Goal: Information Seeking & Learning: Learn about a topic

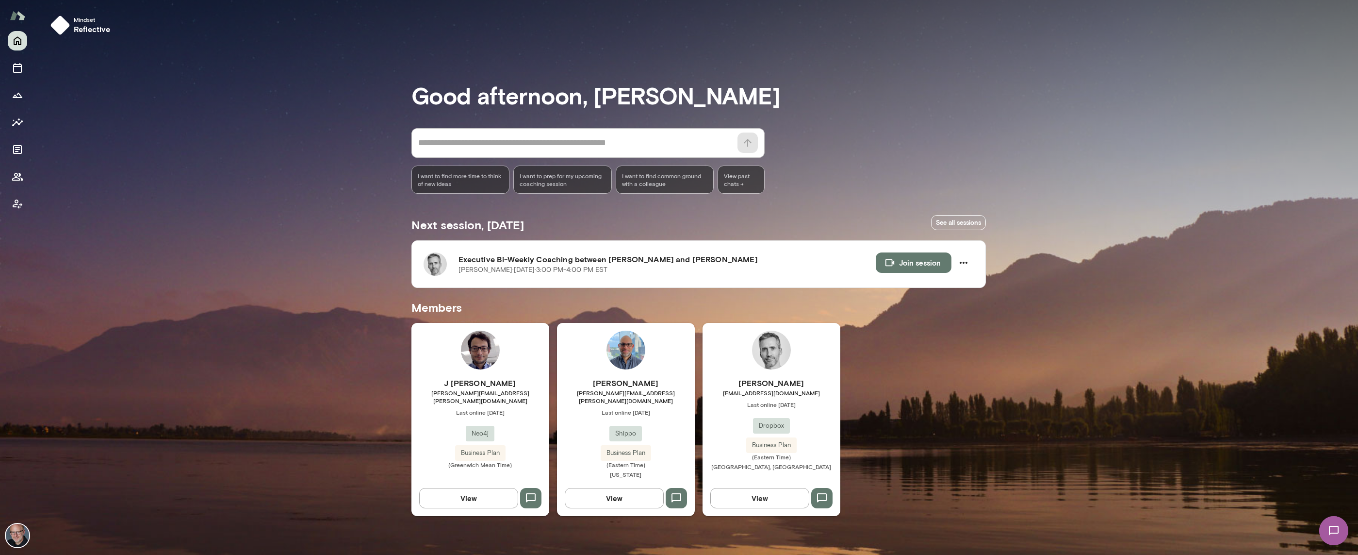
click at [794, 400] on div "[PERSON_NAME] [EMAIL_ADDRESS][DOMAIN_NAME] Last online [DATE] Dropbox Business …" at bounding box center [772, 424] width 138 height 95
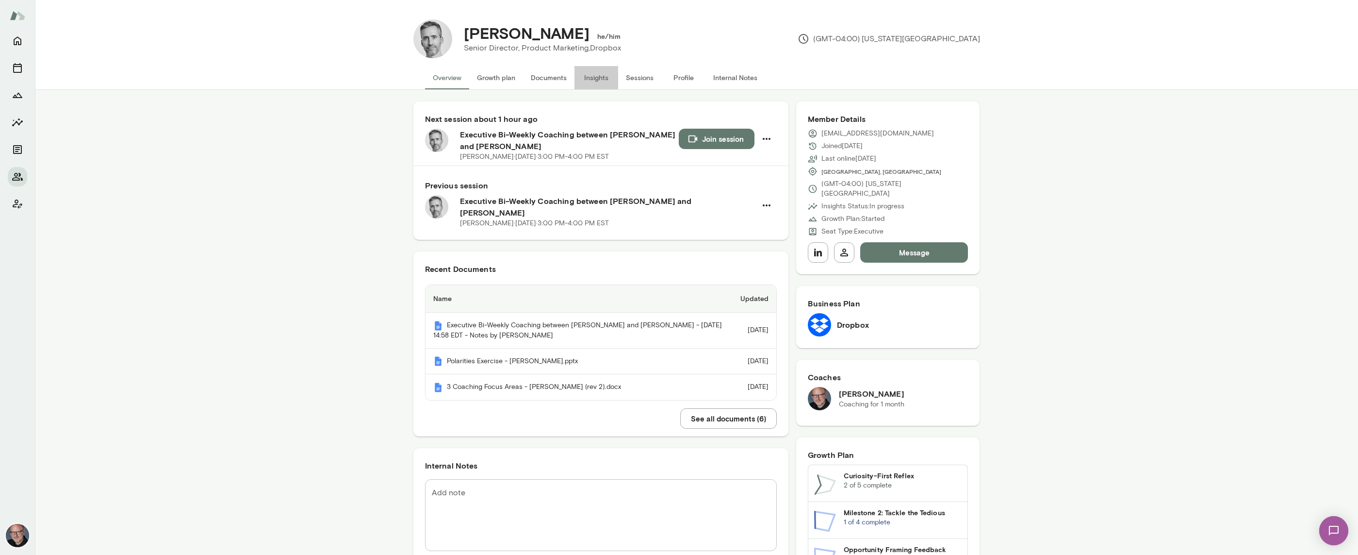
click at [592, 77] on button "Insights" at bounding box center [597, 77] width 44 height 23
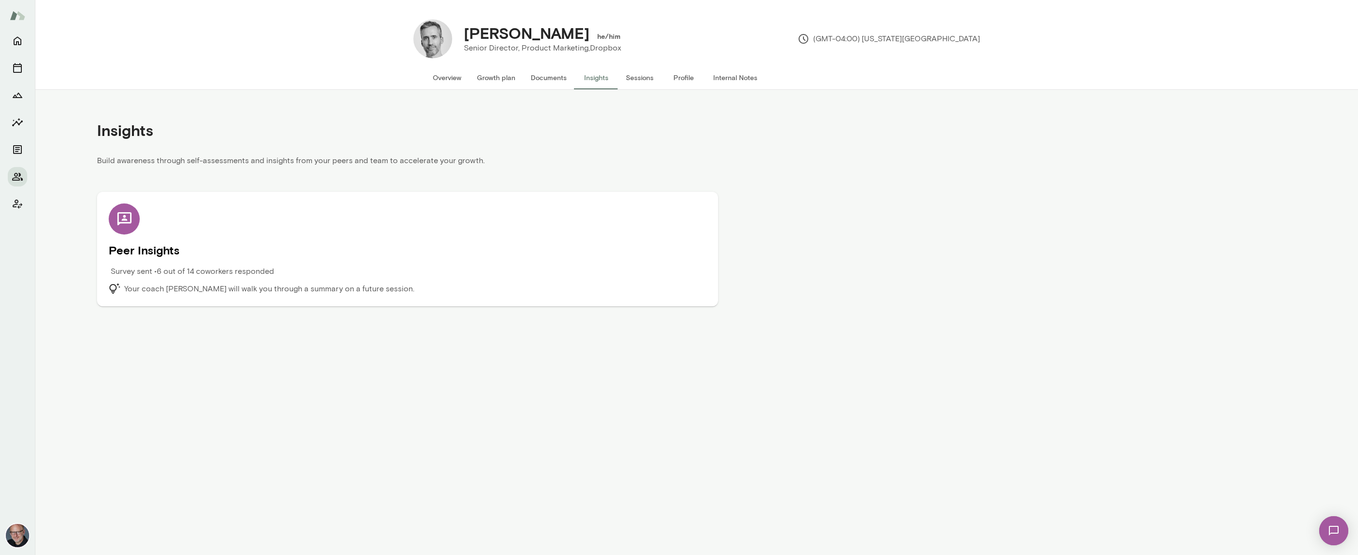
click at [468, 214] on div "Peer Insights Survey sent • 6 out of 14 coworkers responded Your coach [PERSON_…" at bounding box center [408, 248] width 598 height 91
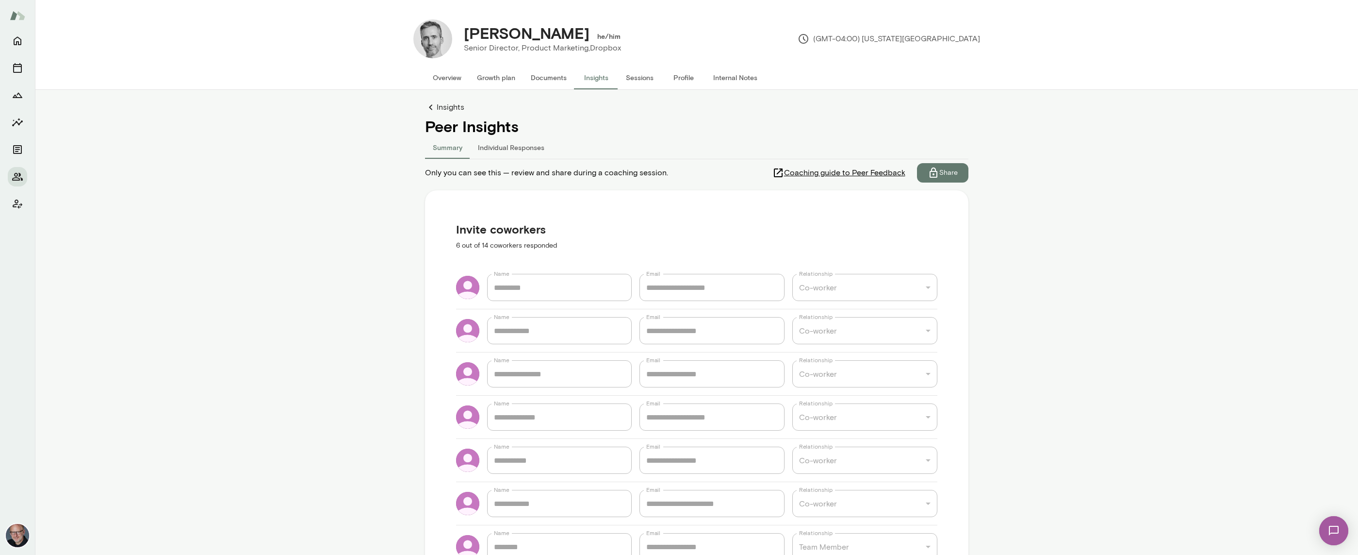
scroll to position [2, 0]
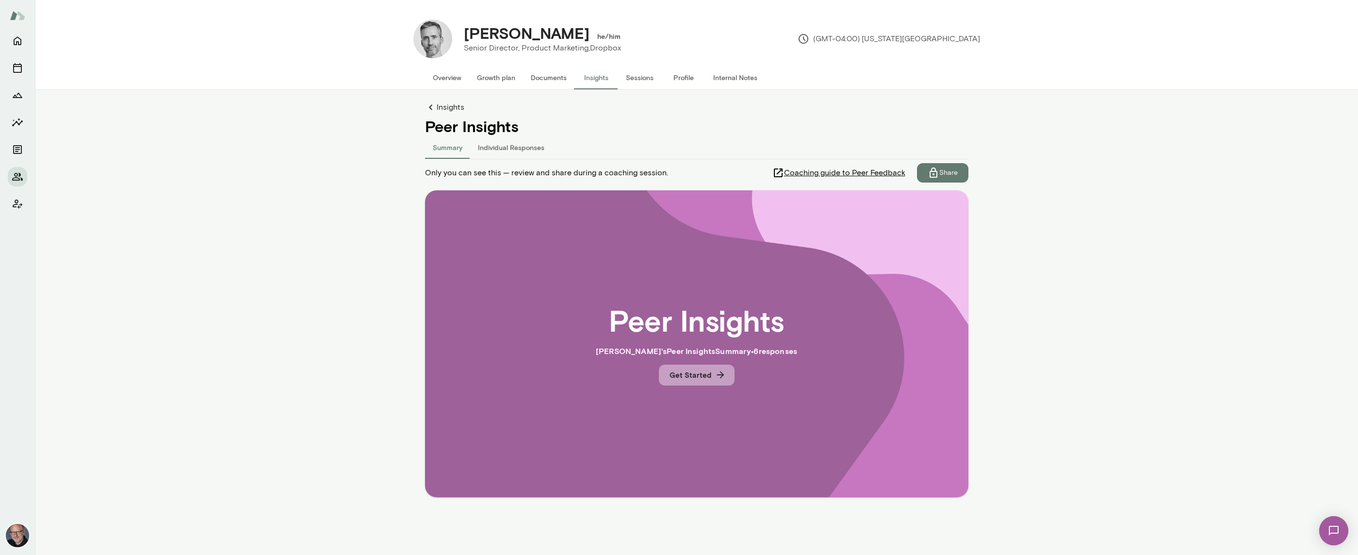
click at [697, 377] on button "Get Started" at bounding box center [697, 374] width 76 height 20
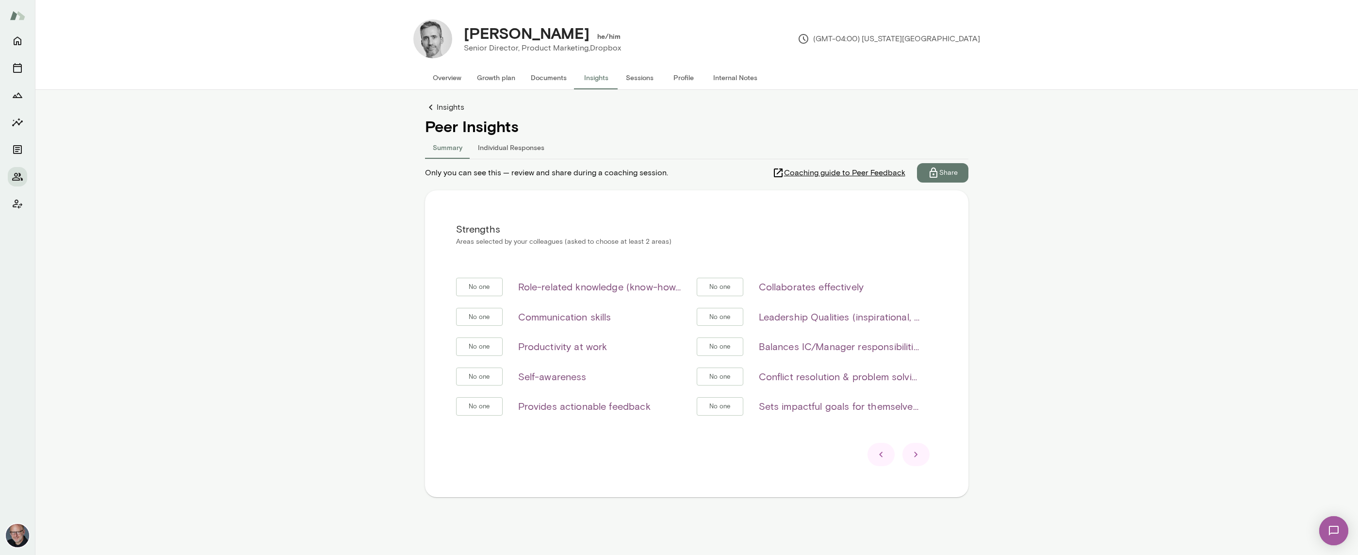
click at [921, 456] on icon at bounding box center [916, 454] width 12 height 12
click at [919, 456] on icon at bounding box center [916, 454] width 12 height 12
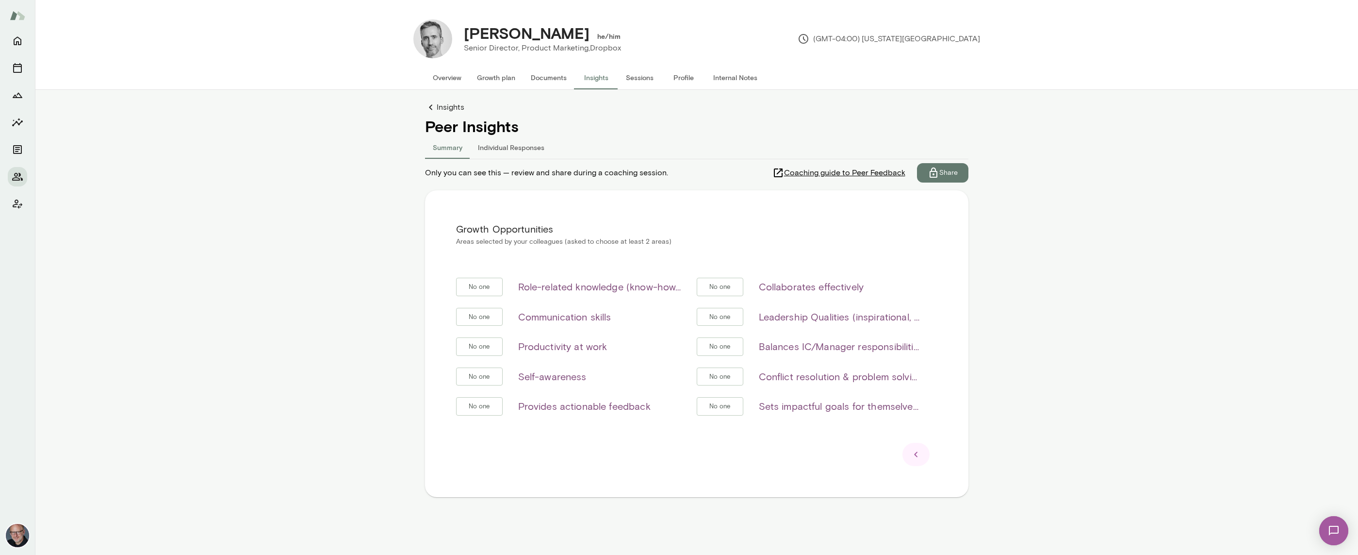
click at [916, 456] on icon at bounding box center [916, 454] width 12 height 12
click at [19, 205] on icon "Client app" at bounding box center [18, 204] width 12 height 12
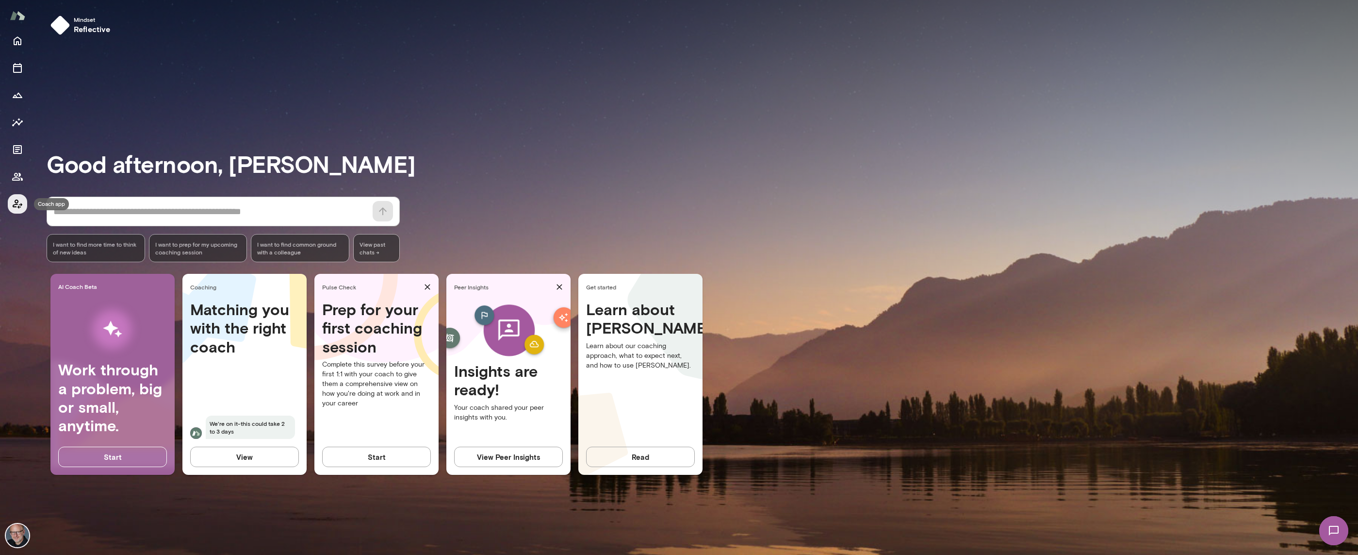
click at [20, 202] on icon "Coach app" at bounding box center [18, 204] width 12 height 12
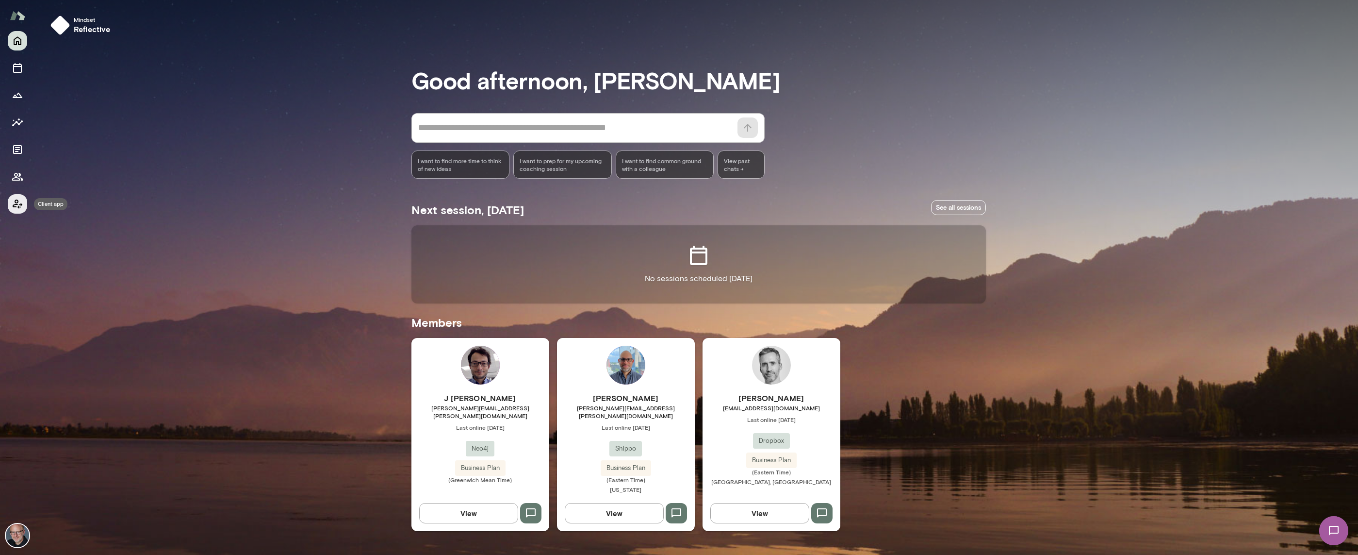
click at [20, 203] on icon "Client app" at bounding box center [18, 204] width 12 height 12
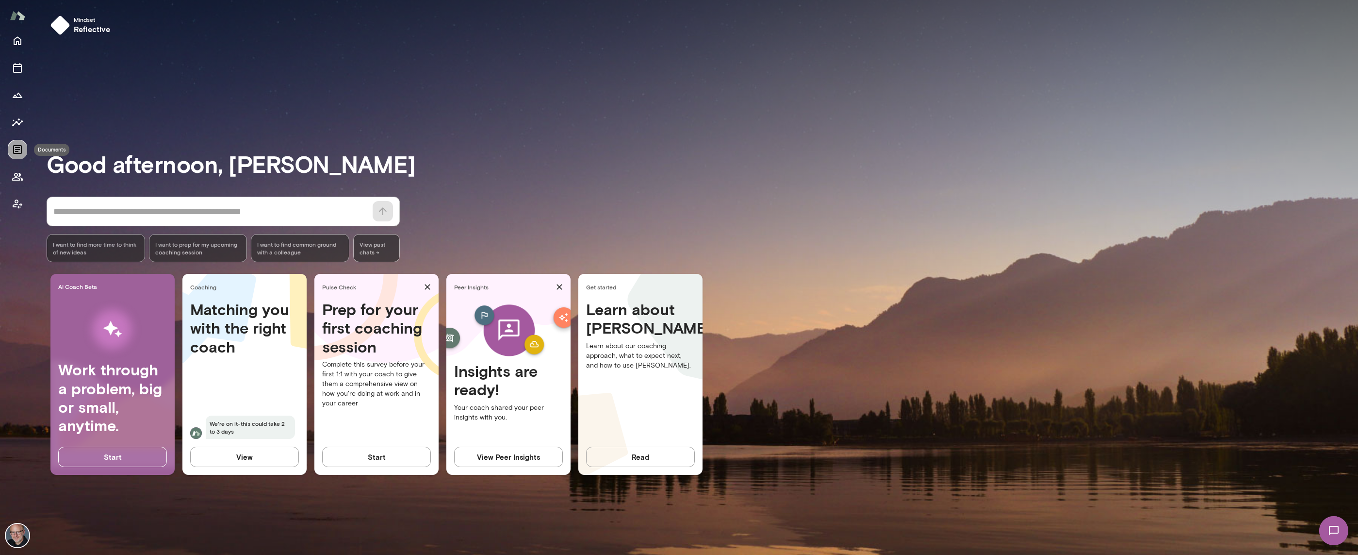
click at [14, 146] on icon "Documents" at bounding box center [17, 149] width 9 height 9
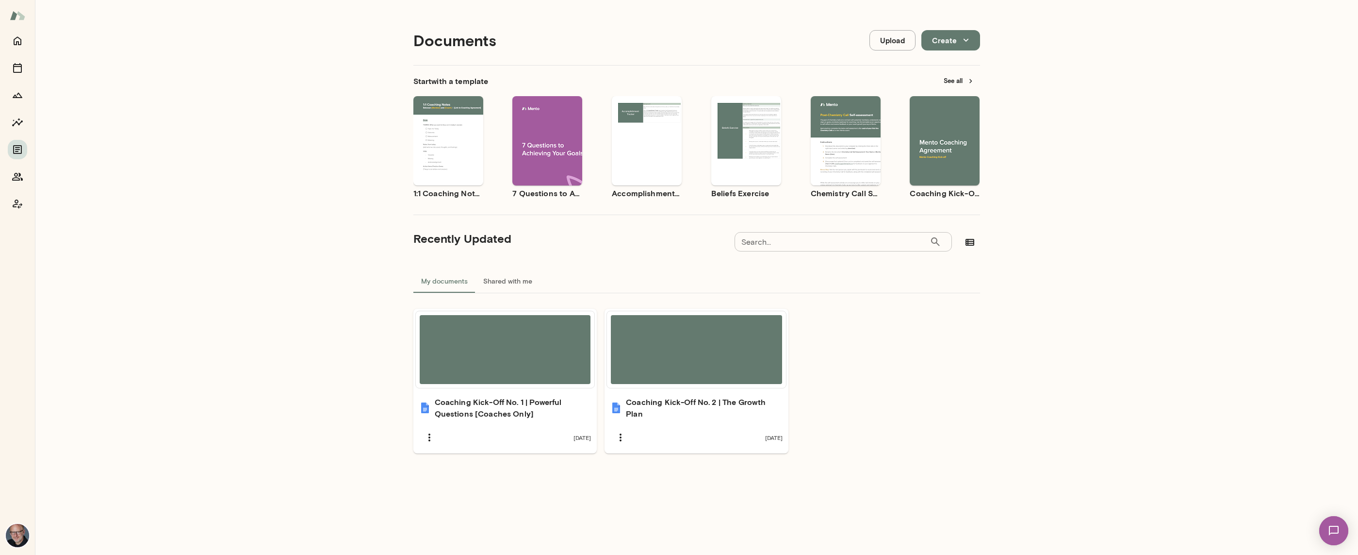
scroll to position [8, 0]
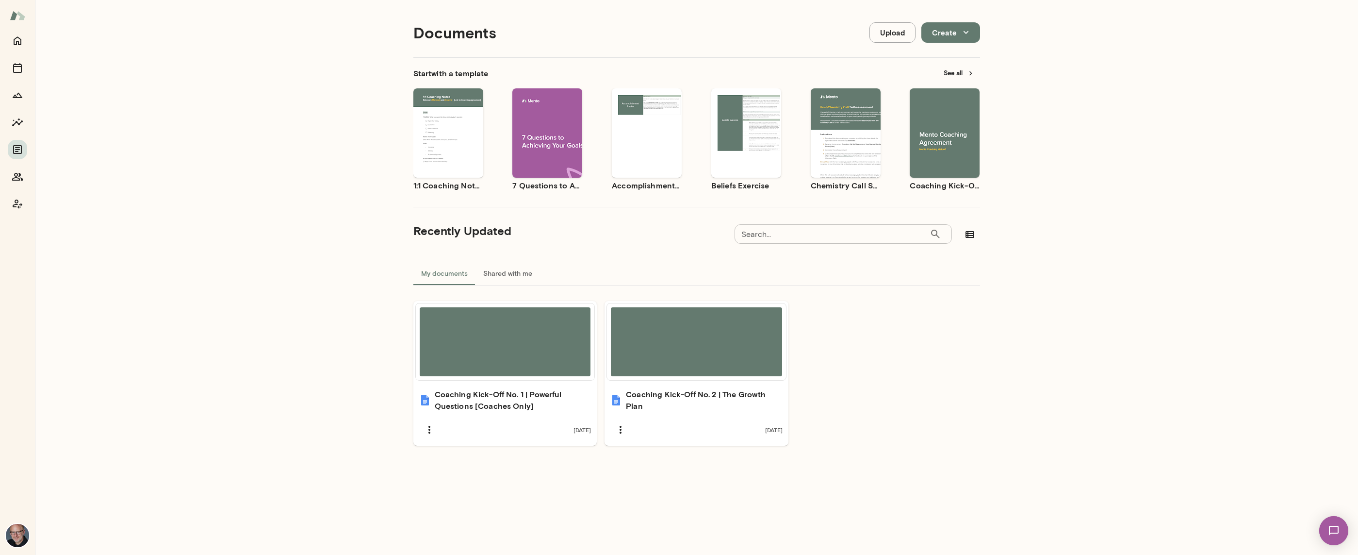
click at [953, 70] on button "See all" at bounding box center [959, 73] width 42 height 15
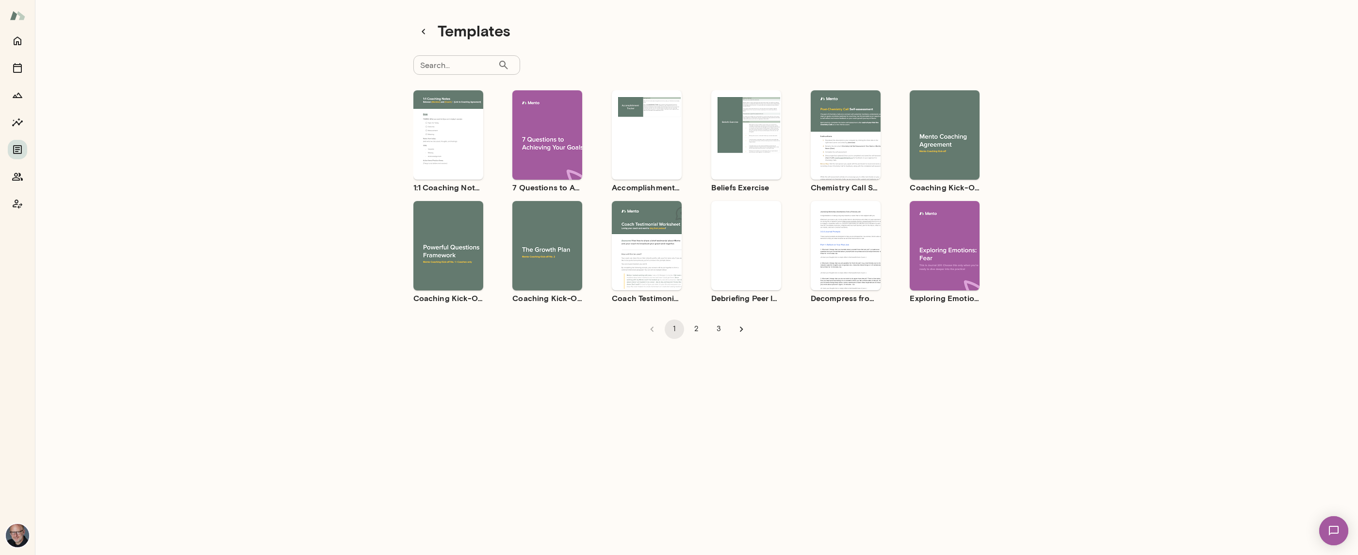
click at [698, 331] on button "2" at bounding box center [696, 328] width 19 height 19
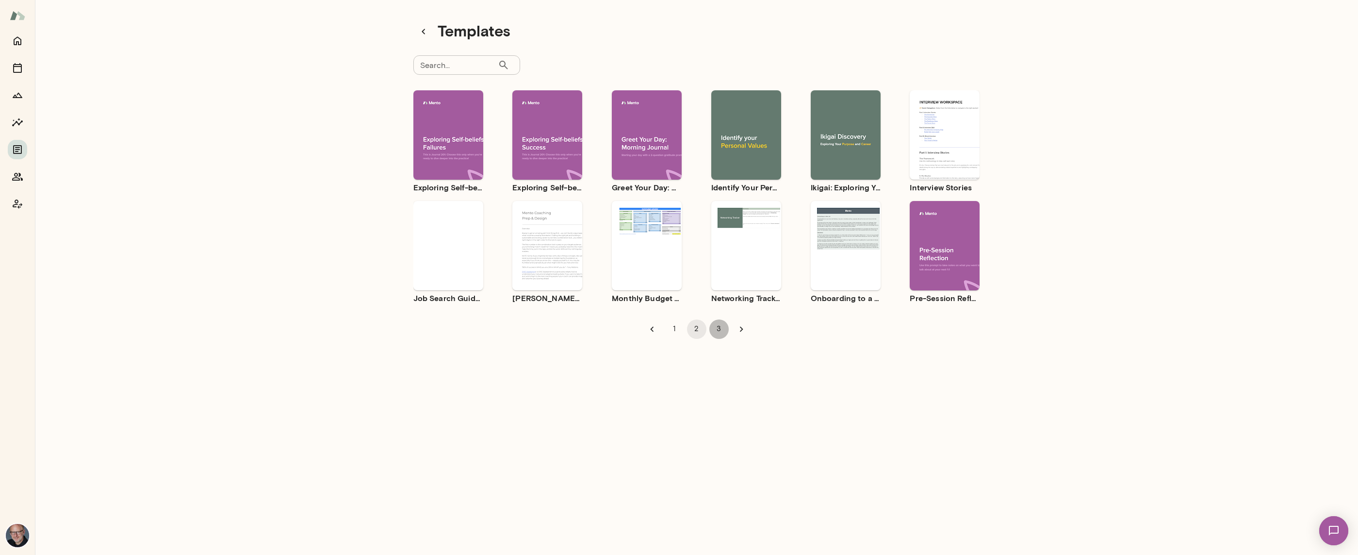
click at [719, 330] on button "3" at bounding box center [718, 328] width 19 height 19
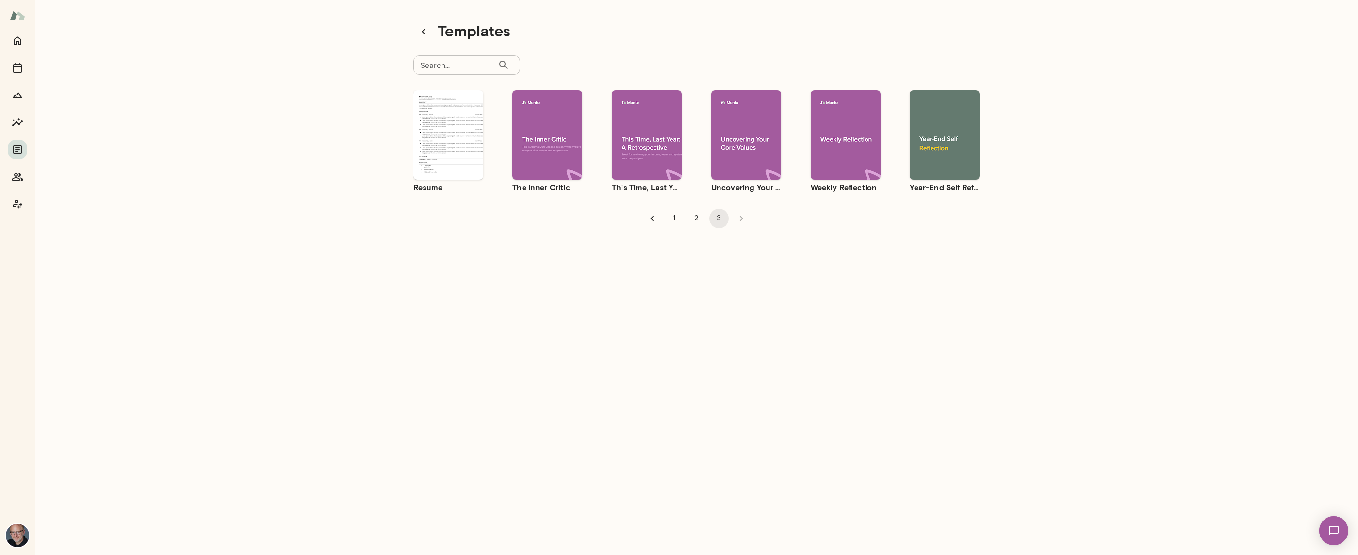
click at [461, 65] on input "Search..." at bounding box center [455, 64] width 84 height 19
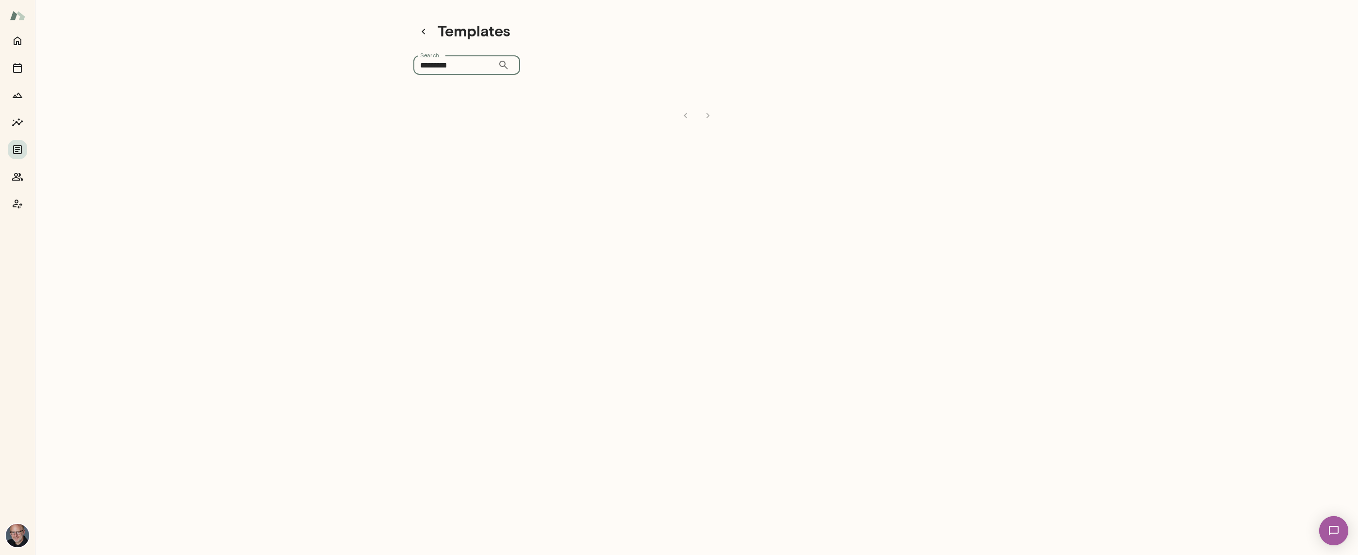
click at [451, 66] on input "*********" at bounding box center [455, 64] width 84 height 19
type input "****"
click at [19, 44] on icon "Home" at bounding box center [18, 41] width 12 height 12
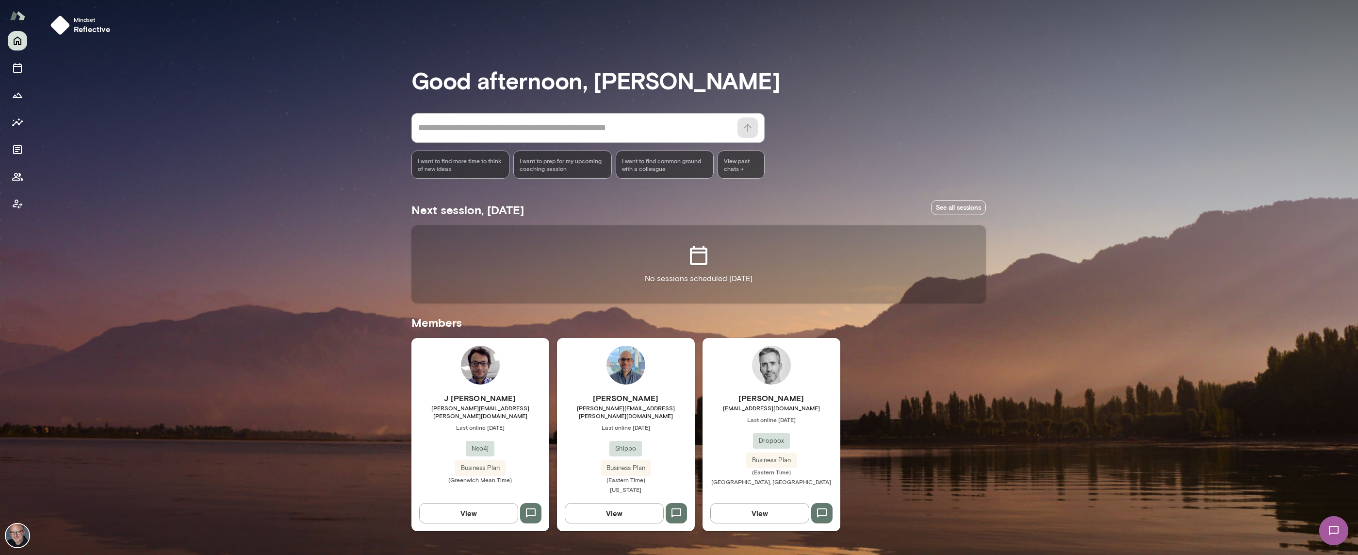
click at [746, 411] on span "[EMAIL_ADDRESS][DOMAIN_NAME]" at bounding box center [772, 408] width 138 height 8
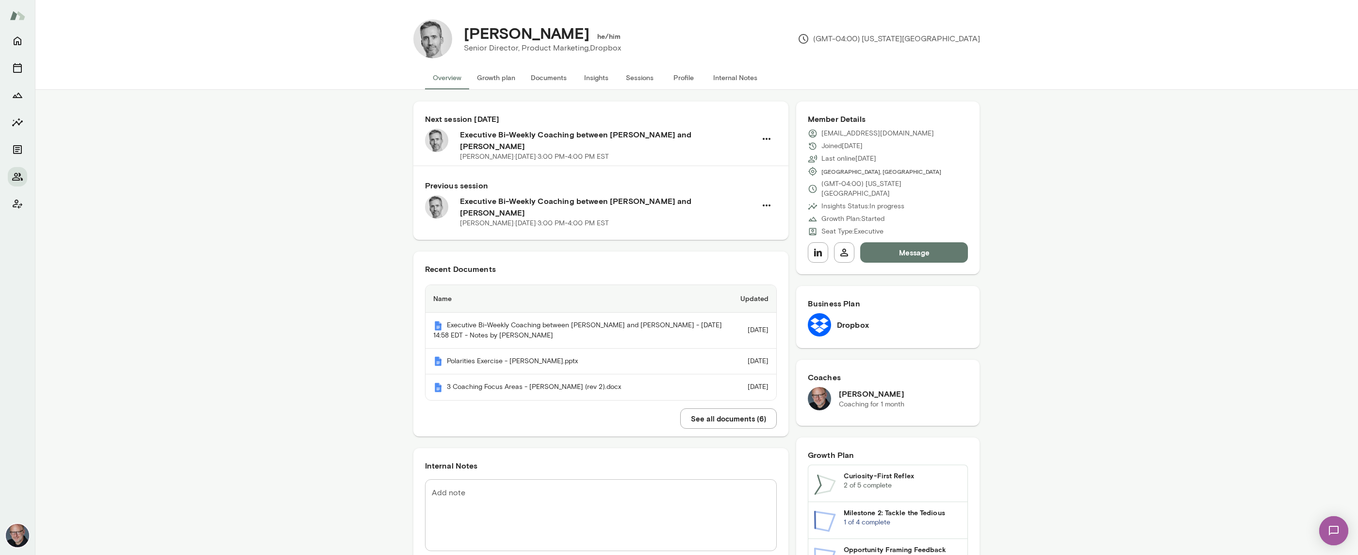
click at [602, 79] on button "Insights" at bounding box center [597, 77] width 44 height 23
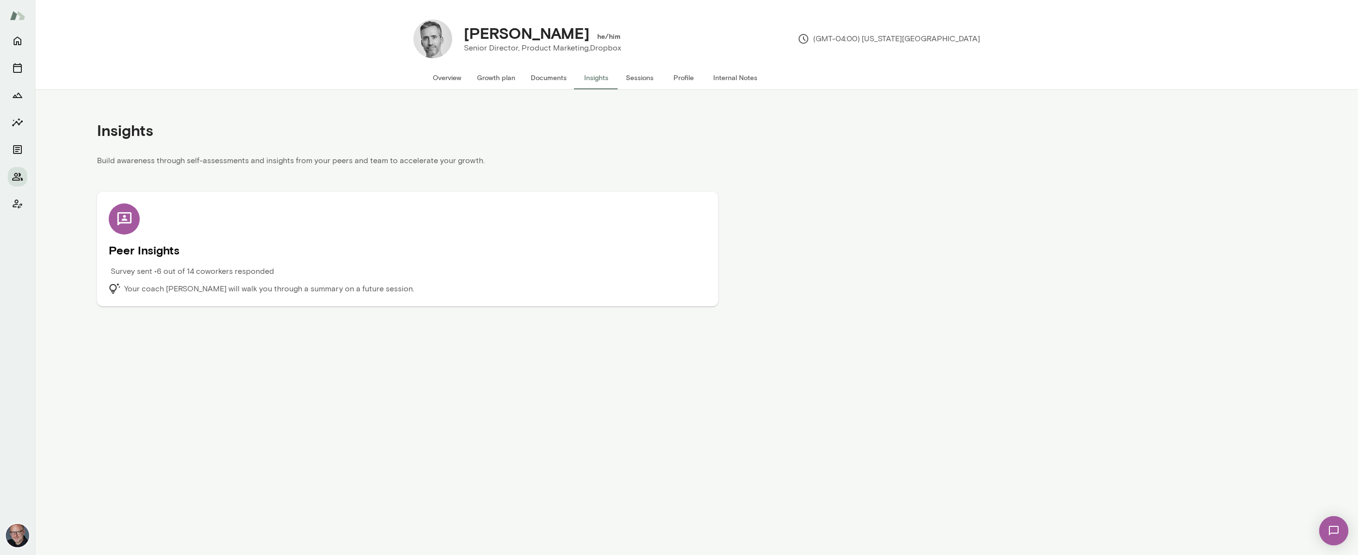
click at [517, 241] on div "Peer Insights Survey sent • 6 out of 14 coworkers responded Your coach [PERSON_…" at bounding box center [408, 248] width 598 height 91
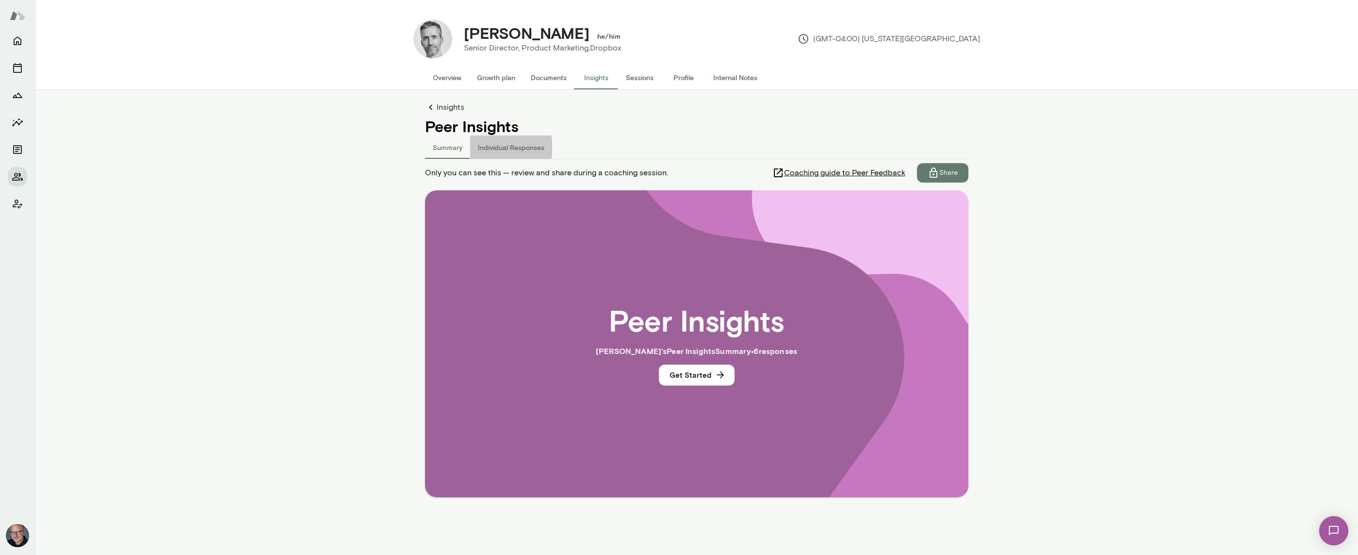
click at [499, 147] on button "Individual Responses" at bounding box center [511, 146] width 82 height 23
